Goal: Navigation & Orientation: Find specific page/section

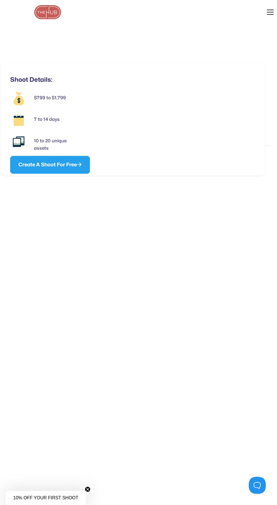
click at [262, 13] on div "menu" at bounding box center [267, 12] width 14 height 14
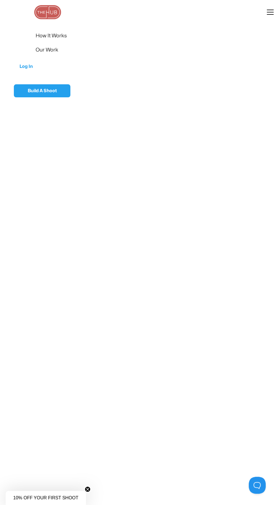
click at [41, 18] on img at bounding box center [48, 12] width 28 height 14
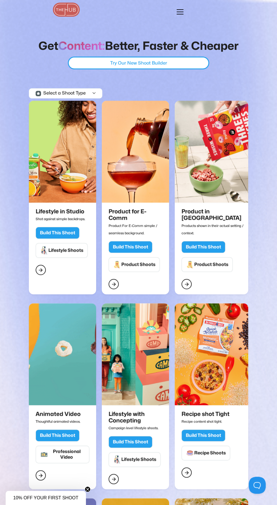
click at [181, 17] on div "menu" at bounding box center [181, 12] width 5 height 14
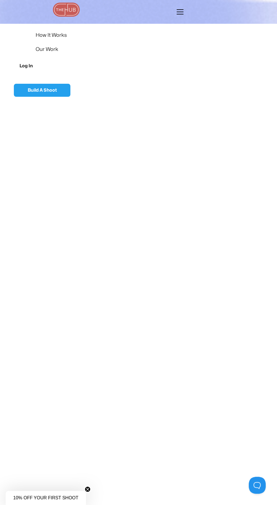
click at [23, 67] on link "Log In" at bounding box center [28, 66] width 28 height 19
click at [72, 7] on img at bounding box center [66, 10] width 28 height 14
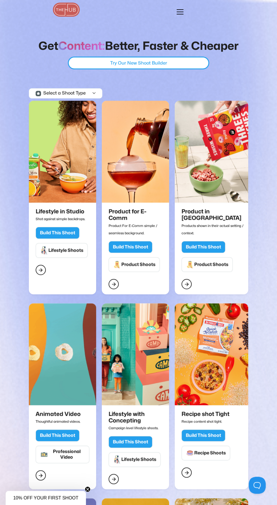
click at [74, 94] on div "Select a Shoot Type" at bounding box center [64, 93] width 42 height 5
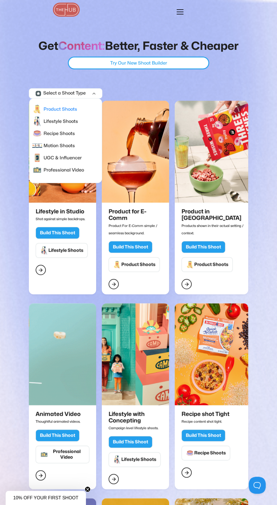
click at [77, 104] on div "Product Shoots" at bounding box center [54, 109] width 51 height 10
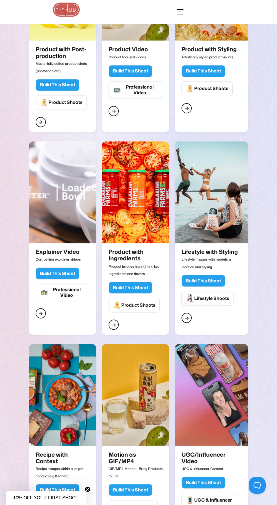
scroll to position [561, 0]
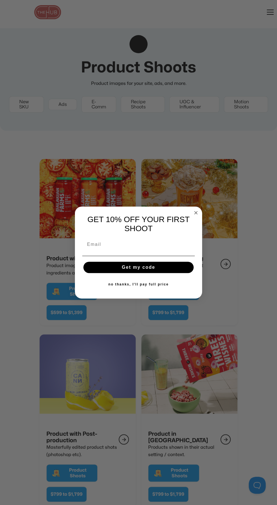
click at [195, 210] on circle "Close dialog" at bounding box center [196, 213] width 7 height 7
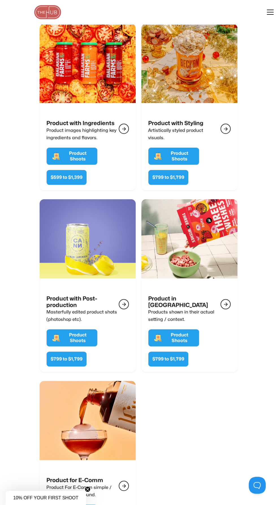
scroll to position [143, 0]
